Goal: Check status

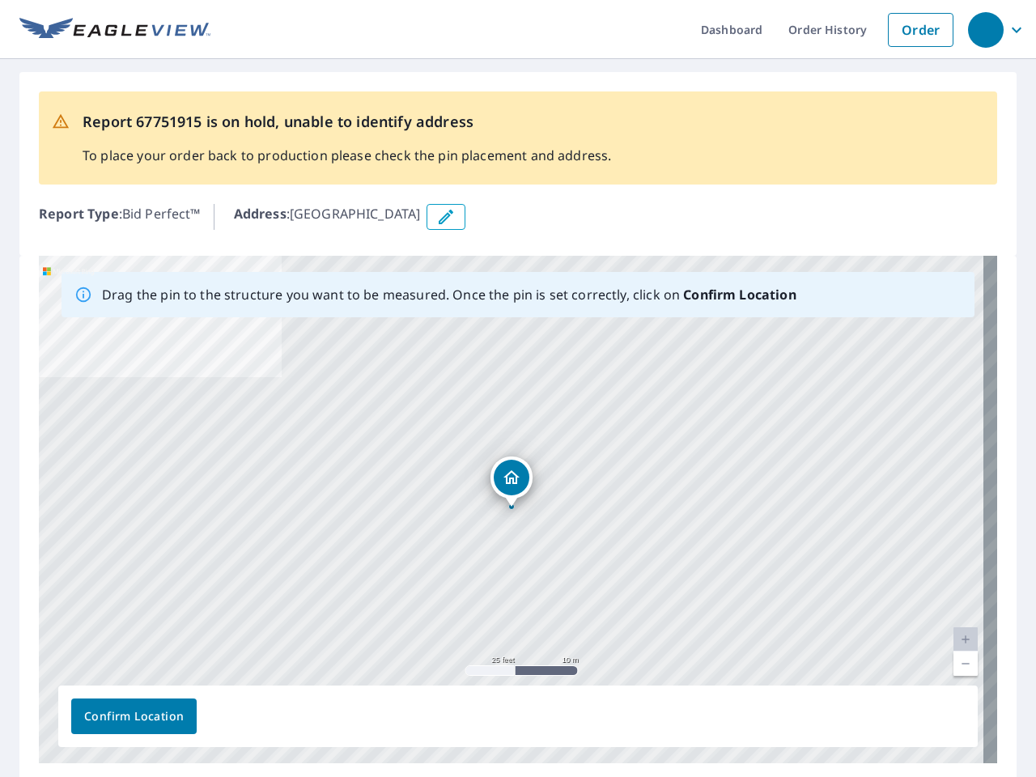
click at [518, 388] on div "[GEOGRAPHIC_DATA][PERSON_NAME]" at bounding box center [518, 509] width 958 height 507
click at [985, 29] on div "button" at bounding box center [986, 30] width 36 height 36
click at [456, 217] on icon "button" at bounding box center [445, 216] width 19 height 19
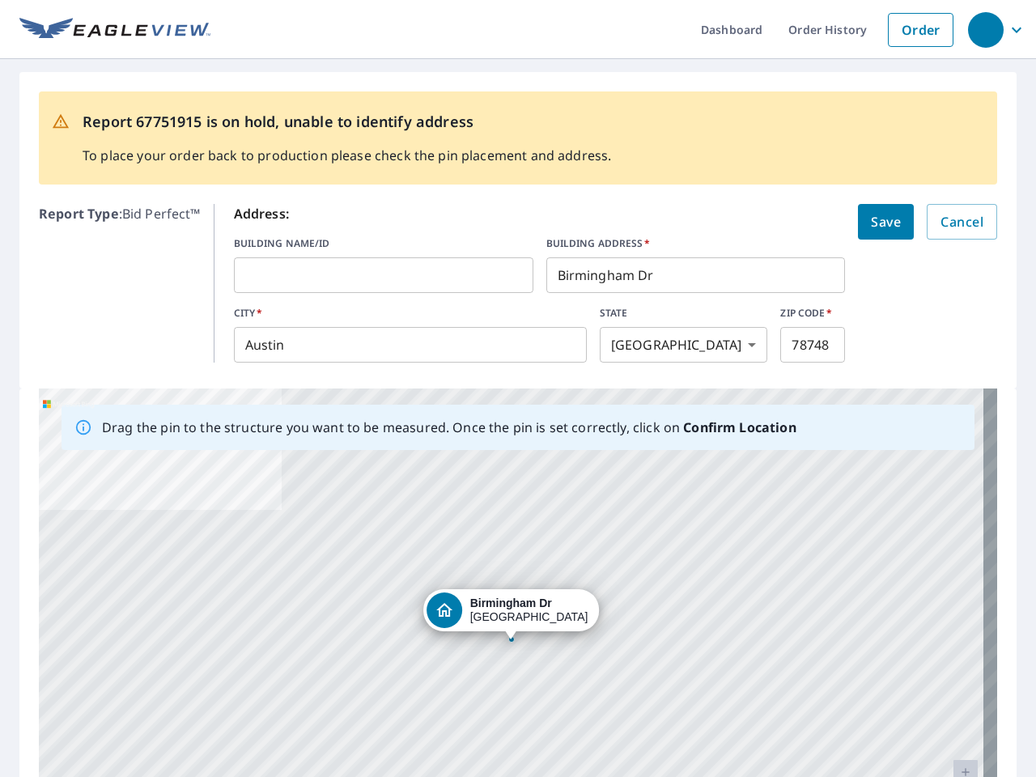
click at [511, 509] on div "[GEOGRAPHIC_DATA][PERSON_NAME]" at bounding box center [518, 641] width 958 height 507
click at [952, 639] on div "[GEOGRAPHIC_DATA][PERSON_NAME]" at bounding box center [518, 641] width 958 height 507
click at [952, 664] on div "[GEOGRAPHIC_DATA][PERSON_NAME]" at bounding box center [518, 641] width 958 height 507
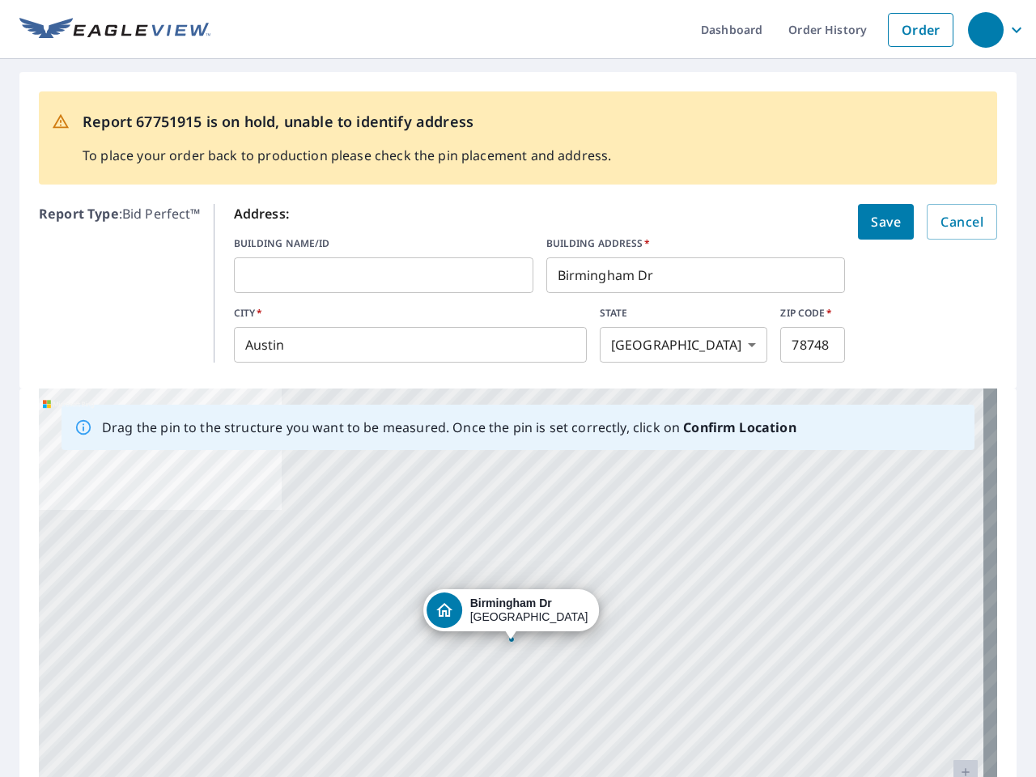
click at [134, 716] on div "[GEOGRAPHIC_DATA][PERSON_NAME]" at bounding box center [518, 641] width 958 height 507
